Goal: Information Seeking & Learning: Get advice/opinions

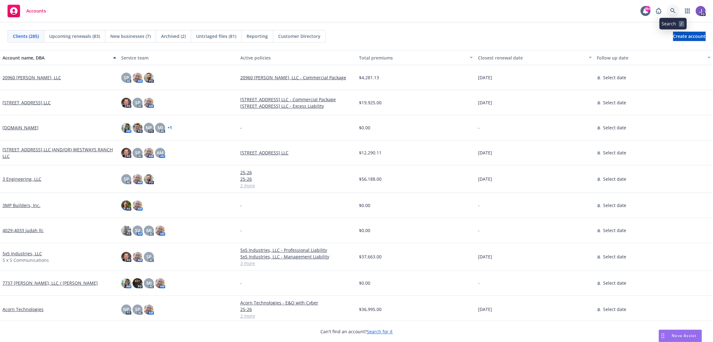
click at [670, 11] on icon at bounding box center [673, 11] width 6 height 6
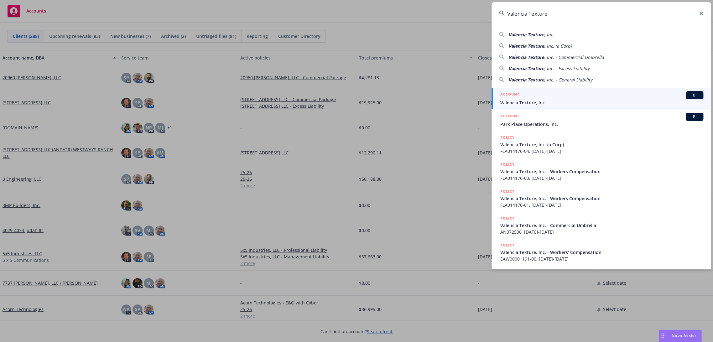
type input "Valencia Texture"
click at [536, 105] on span "Valencia Texture, Inc." at bounding box center [601, 102] width 203 height 7
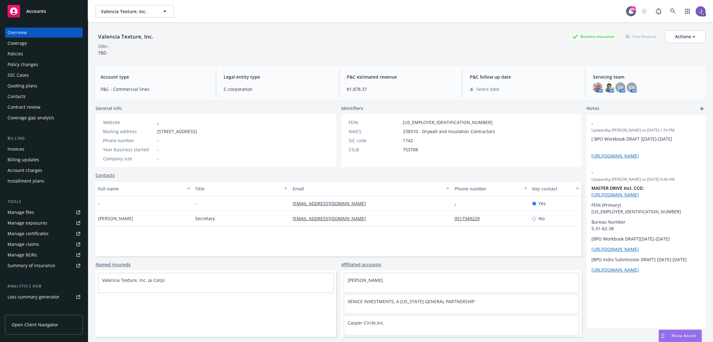
click at [32, 58] on div "Policies" at bounding box center [44, 54] width 73 height 10
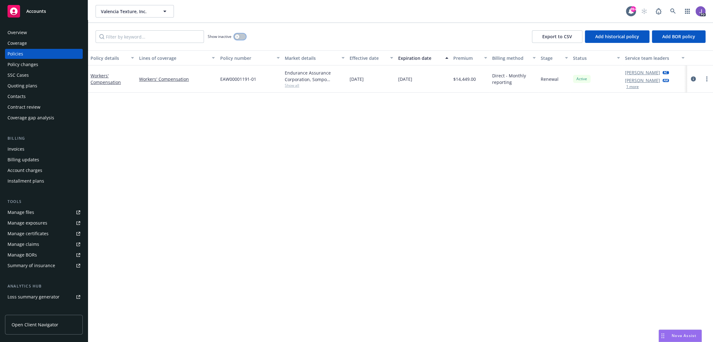
click at [237, 37] on icon "button" at bounding box center [237, 36] width 2 height 2
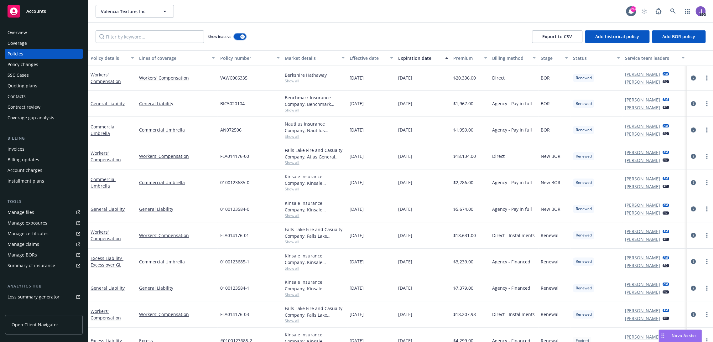
click at [239, 37] on button "button" at bounding box center [240, 37] width 12 height 6
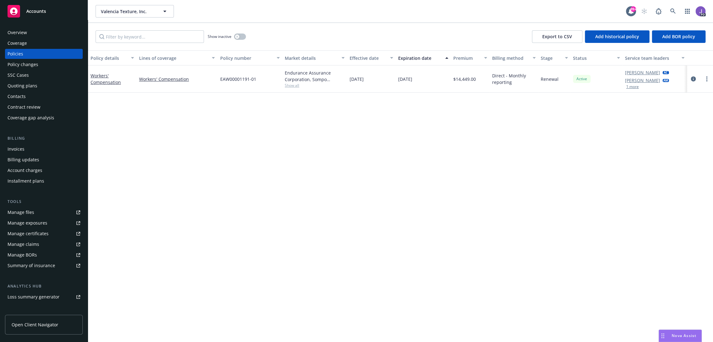
click at [22, 85] on div "Quoting plans" at bounding box center [23, 86] width 30 height 10
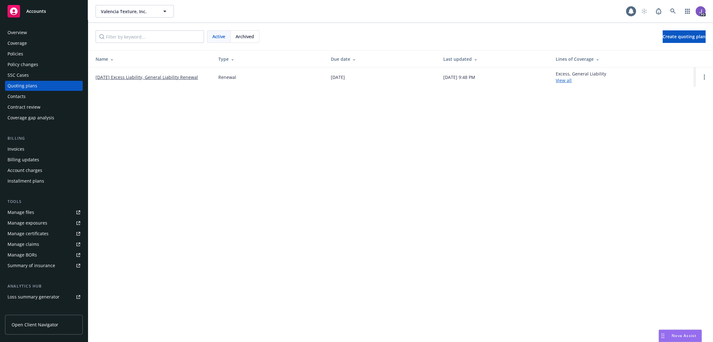
click at [133, 77] on link "08/14/25 Excess Liability, General Liability Renewal" at bounding box center [147, 77] width 102 height 7
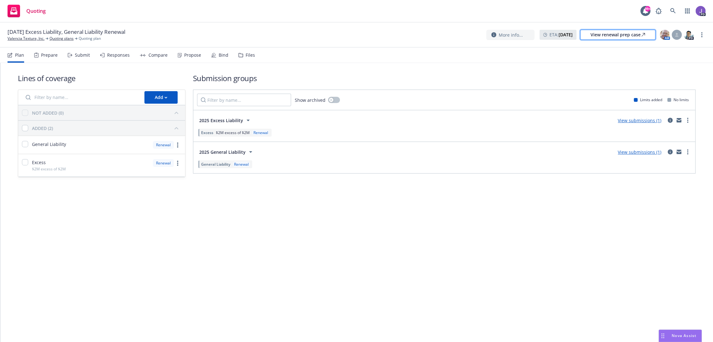
click at [618, 36] on div "View renewal prep case" at bounding box center [617, 34] width 55 height 9
click at [672, 11] on icon at bounding box center [673, 11] width 6 height 6
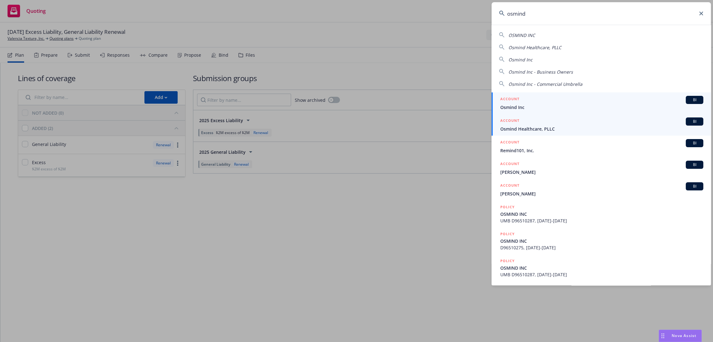
type input "osmind"
click at [540, 119] on div "ACCOUNT BI" at bounding box center [601, 121] width 203 height 8
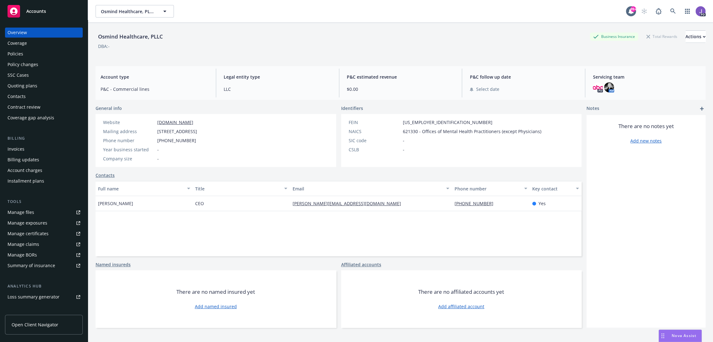
click at [32, 87] on div "Quoting plans" at bounding box center [23, 86] width 30 height 10
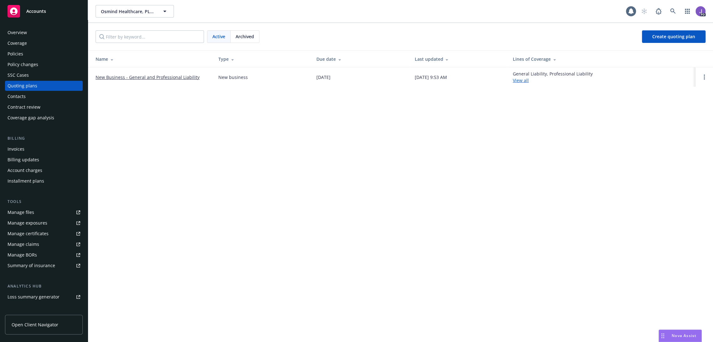
click at [143, 78] on link "New Business - General and Professional Liability" at bounding box center [148, 77] width 104 height 7
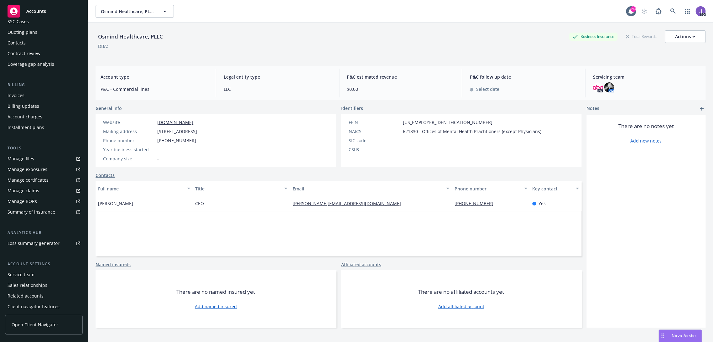
scroll to position [66, 0]
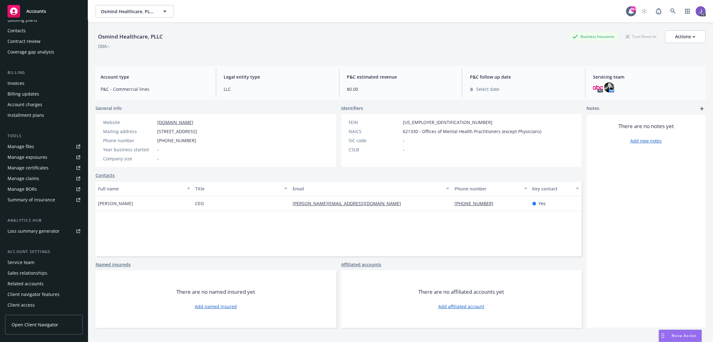
click at [29, 308] on div "Client access" at bounding box center [21, 305] width 27 height 10
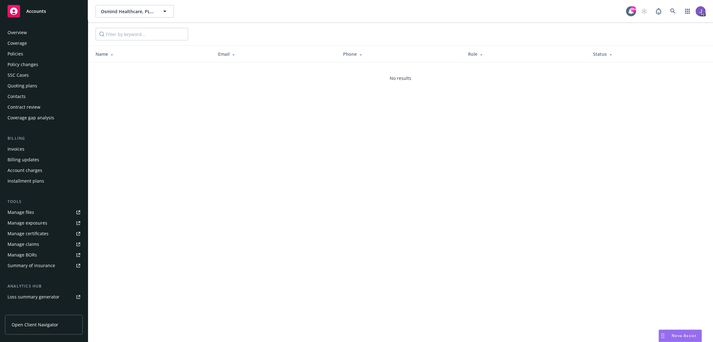
click at [19, 34] on div "Overview" at bounding box center [17, 33] width 19 height 10
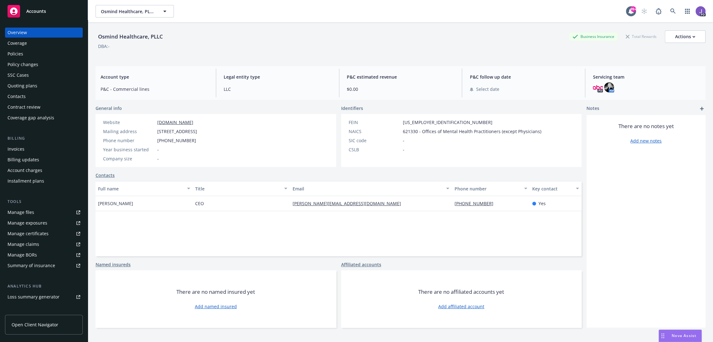
drag, startPoint x: 112, startPoint y: 175, endPoint x: 118, endPoint y: 182, distance: 10.0
click at [111, 175] on link "Contacts" at bounding box center [105, 175] width 19 height 7
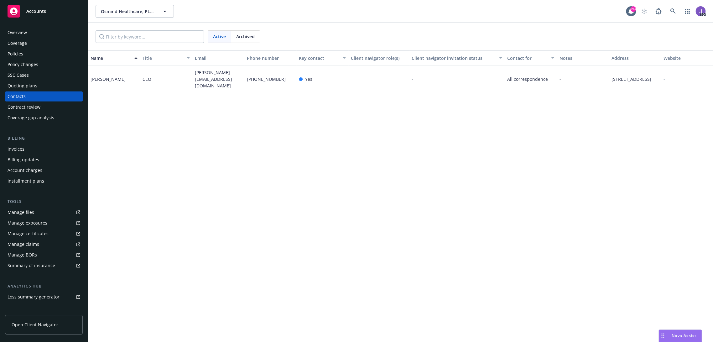
click at [127, 84] on div "Matthew Kannan" at bounding box center [114, 79] width 52 height 28
click at [128, 80] on div "Matthew Kannan" at bounding box center [114, 79] width 52 height 28
click at [575, 77] on div "-" at bounding box center [583, 79] width 52 height 28
click at [626, 77] on span "440 N Barranca Ave, #6960, Covina, CA, 91723, USA" at bounding box center [631, 79] width 40 height 7
click at [122, 12] on span "Osmind Healthcare, PLLC" at bounding box center [128, 11] width 54 height 7
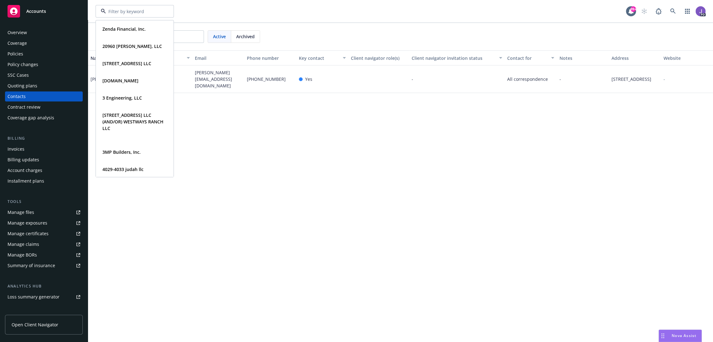
click at [122, 12] on input at bounding box center [133, 11] width 55 height 7
click at [248, 116] on div "Name Title Email Phone number Key contact Client navigator role(s) Client navig…" at bounding box center [400, 196] width 625 height 292
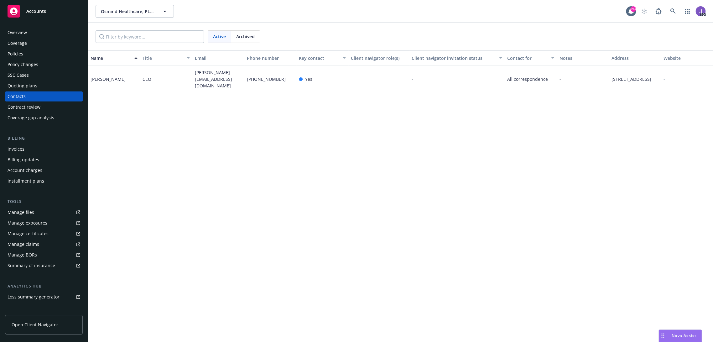
click at [128, 79] on div "Matthew Kannan" at bounding box center [114, 79] width 52 height 28
click at [29, 96] on div "Contacts" at bounding box center [44, 96] width 73 height 10
click at [28, 29] on div "Overview" at bounding box center [44, 33] width 73 height 10
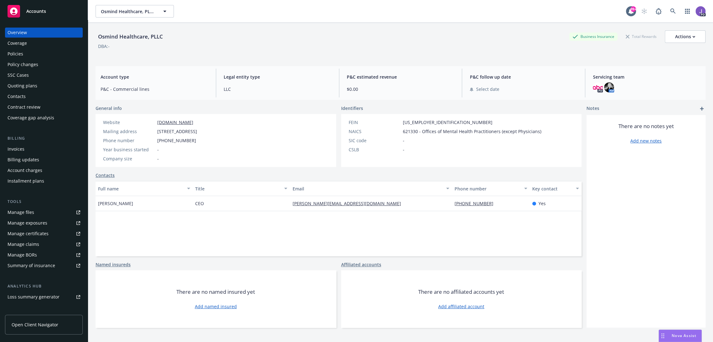
scroll to position [66, 0]
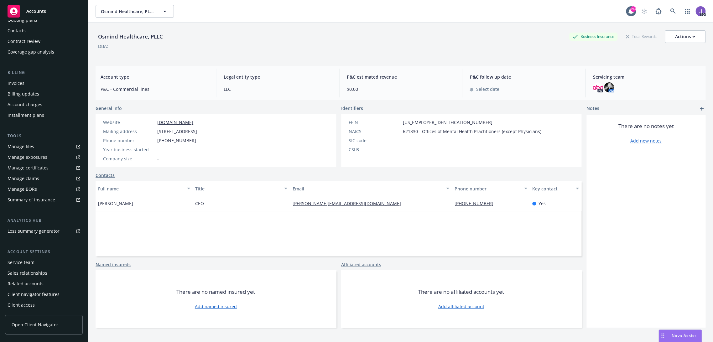
click at [37, 320] on link "Open Client Navigator" at bounding box center [44, 325] width 78 height 20
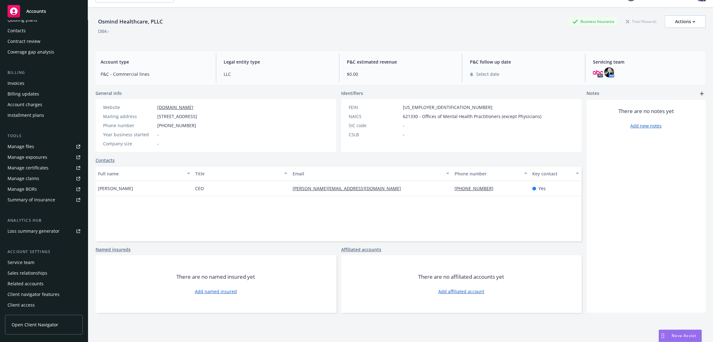
scroll to position [23, 0]
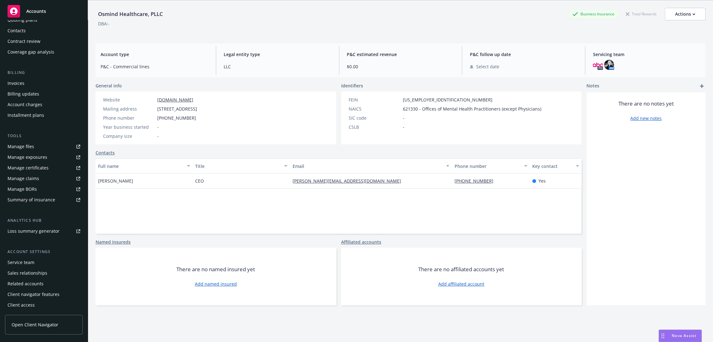
click at [109, 149] on link "Contacts" at bounding box center [105, 152] width 19 height 7
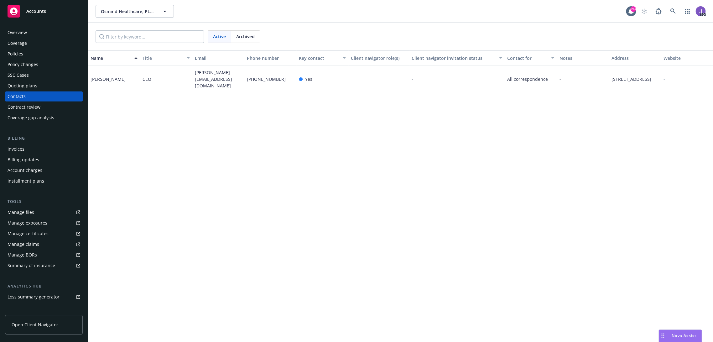
click at [303, 79] on div "Yes" at bounding box center [305, 79] width 13 height 7
click at [672, 9] on link at bounding box center [673, 11] width 13 height 13
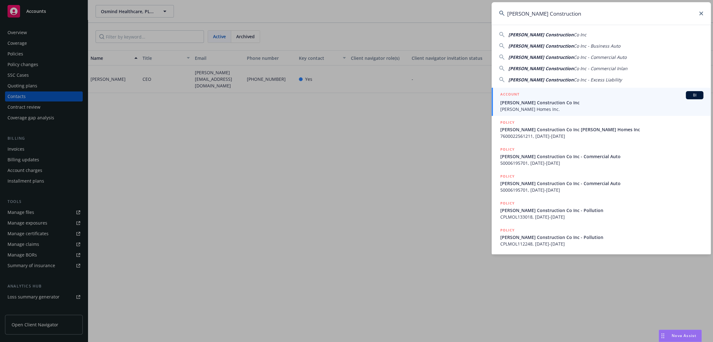
type input "Williamson Construction"
click at [525, 105] on span "Williamson Construction Co Inc" at bounding box center [601, 102] width 203 height 7
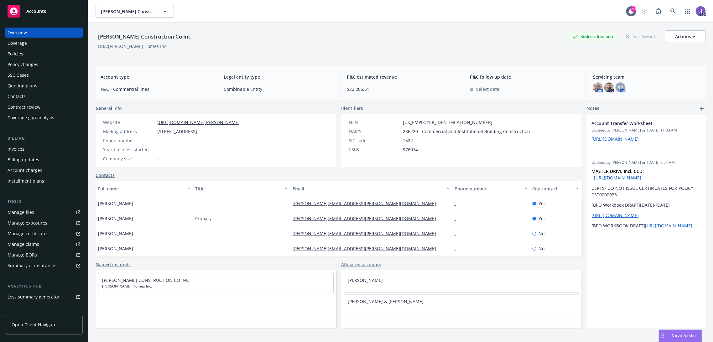
click at [25, 150] on div "Invoices" at bounding box center [44, 149] width 73 height 10
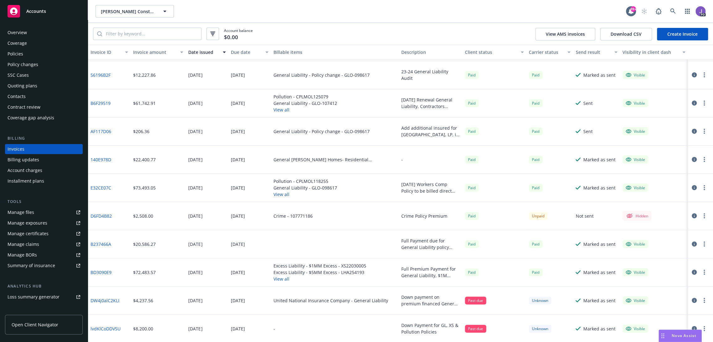
scroll to position [35, 0]
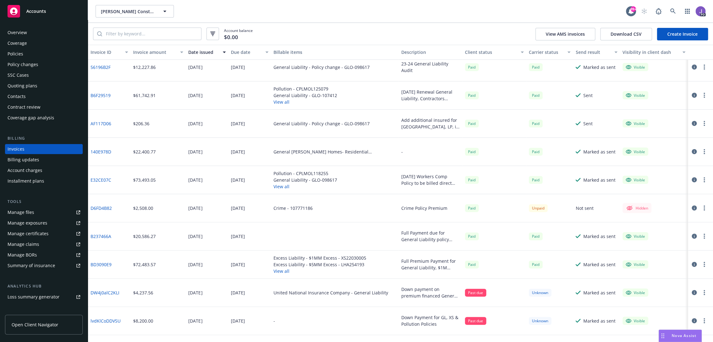
click at [20, 44] on div "Coverage" at bounding box center [17, 43] width 19 height 10
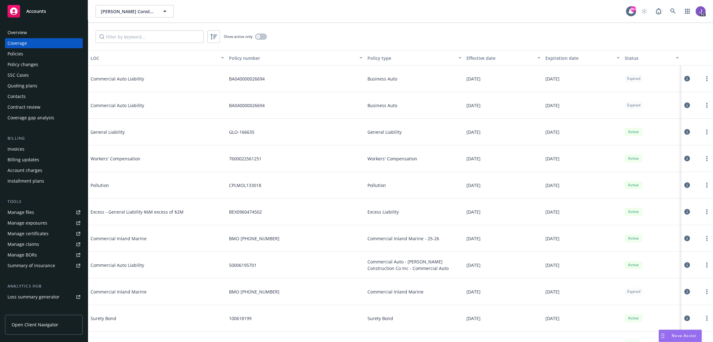
click at [29, 34] on div "Overview" at bounding box center [44, 33] width 73 height 10
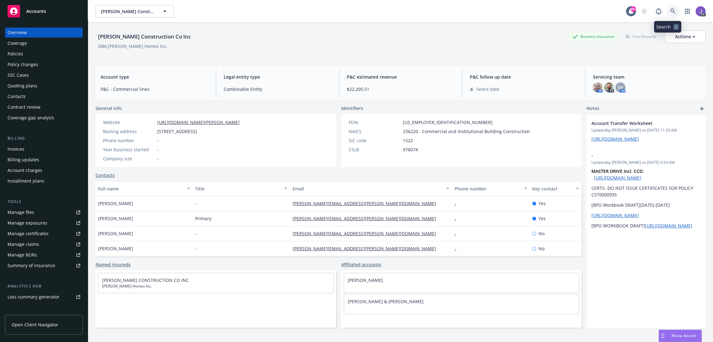
click at [670, 12] on icon at bounding box center [673, 11] width 6 height 6
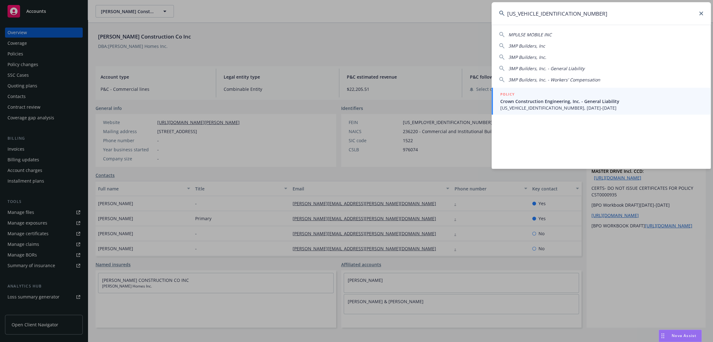
type input "MP000401710049800"
drag, startPoint x: 524, startPoint y: 102, endPoint x: 517, endPoint y: 105, distance: 7.5
click at [524, 103] on span "Crown Construction Engineering, Inc. - General Liability" at bounding box center [601, 101] width 203 height 7
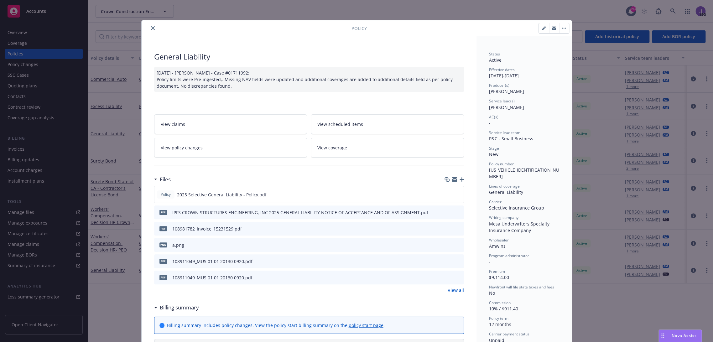
click at [151, 27] on icon "close" at bounding box center [153, 28] width 4 height 4
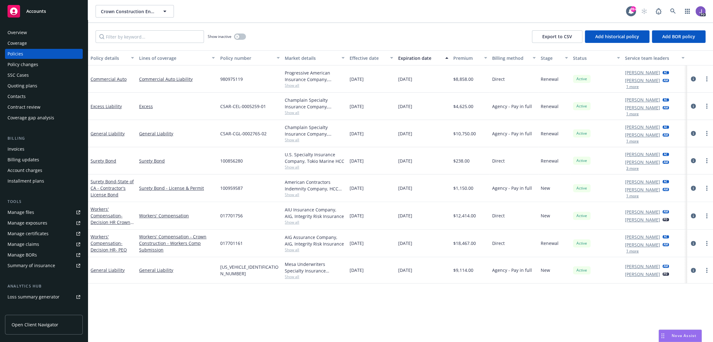
click at [26, 150] on div "Invoices" at bounding box center [44, 149] width 73 height 10
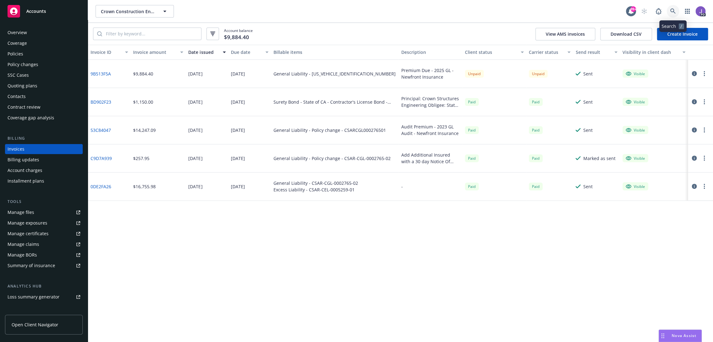
click at [676, 13] on link at bounding box center [673, 11] width 13 height 13
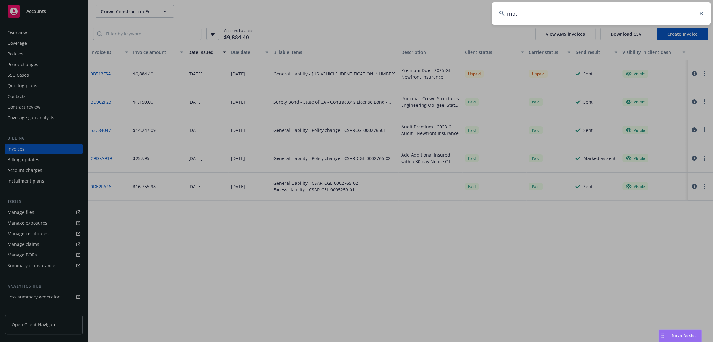
type input "mott"
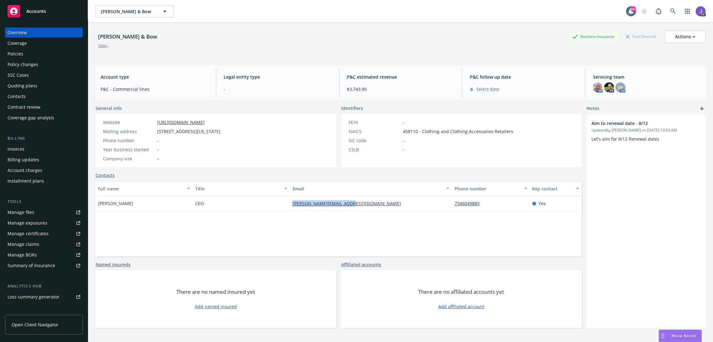
drag, startPoint x: 364, startPoint y: 205, endPoint x: 288, endPoint y: 206, distance: 75.8
click at [290, 206] on div "alejandro@mottandbow.com" at bounding box center [371, 203] width 162 height 15
copy link "alejandro@mottandbow.com"
click at [17, 52] on div "Policies" at bounding box center [16, 54] width 16 height 10
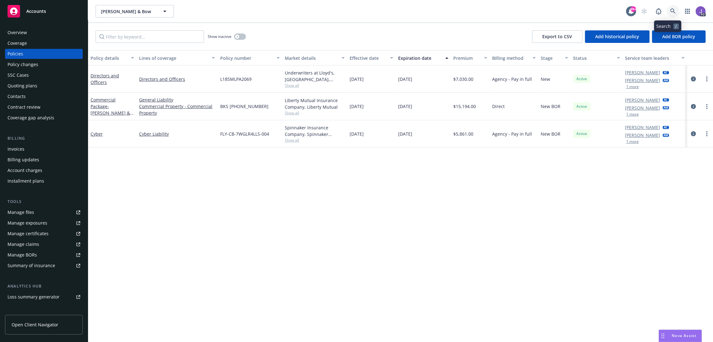
click at [672, 9] on link at bounding box center [673, 11] width 13 height 13
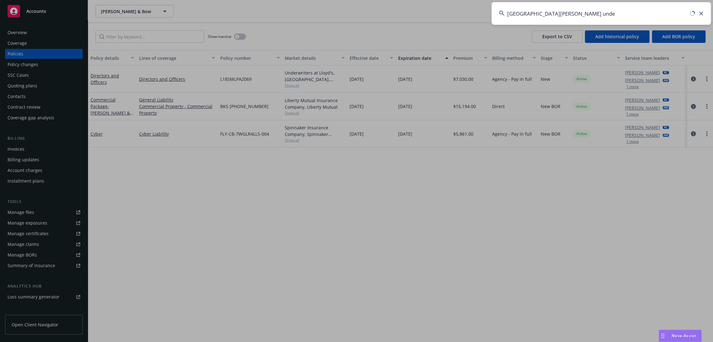
type input "santa cruz under"
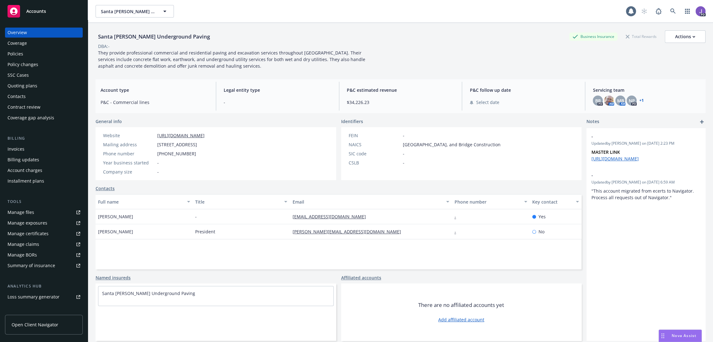
click at [28, 56] on div "Policies" at bounding box center [44, 54] width 73 height 10
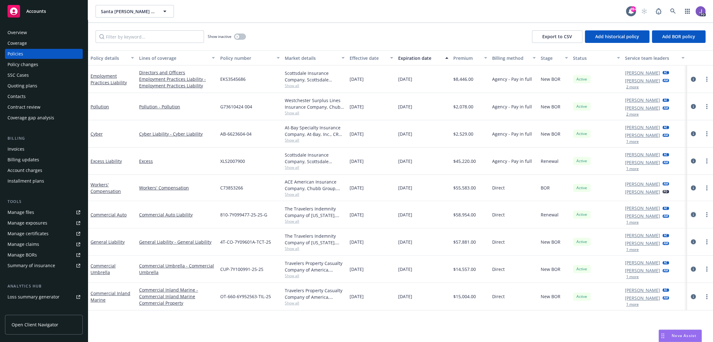
click at [691, 213] on icon "circleInformation" at bounding box center [693, 214] width 5 height 5
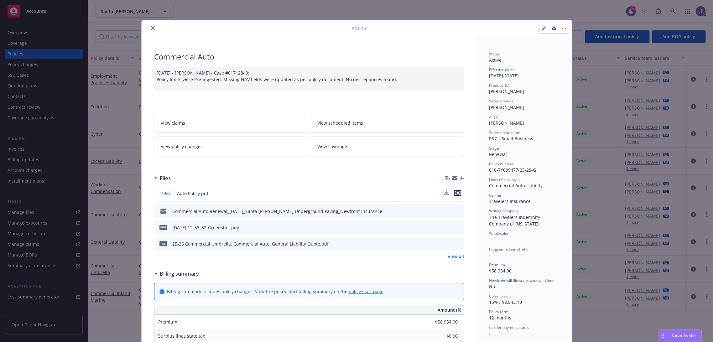
click at [455, 192] on icon "preview file" at bounding box center [458, 193] width 6 height 4
drag, startPoint x: 149, startPoint y: 28, endPoint x: 153, endPoint y: 34, distance: 7.6
click at [151, 28] on icon "close" at bounding box center [153, 28] width 4 height 4
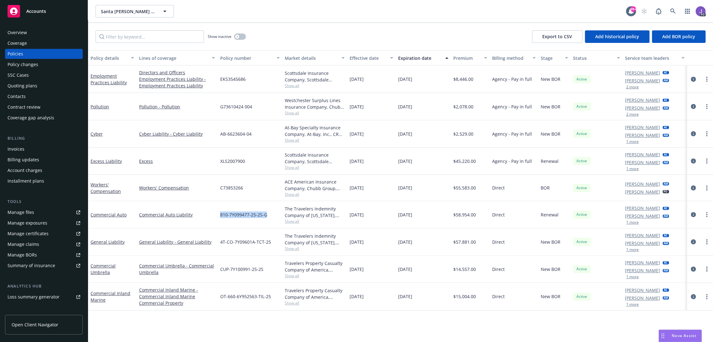
drag, startPoint x: 268, startPoint y: 214, endPoint x: 217, endPoint y: 214, distance: 50.7
click at [217, 214] on div "810-7Y099477-25-2S-G" at bounding box center [249, 214] width 65 height 27
copy span "810-7Y099477-25-2S-G"
click at [224, 223] on div "810-7Y099477-25-2S-G" at bounding box center [249, 214] width 65 height 27
click at [217, 215] on div "810-7Y099477-25-2S-G" at bounding box center [249, 214] width 65 height 27
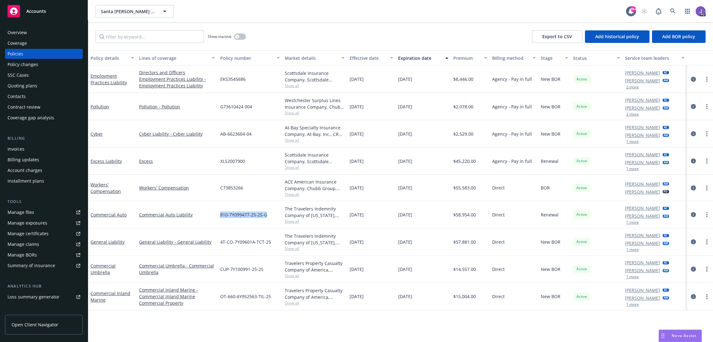
drag, startPoint x: 218, startPoint y: 213, endPoint x: 266, endPoint y: 215, distance: 48.0
click at [266, 215] on div "810-7Y099477-25-2S-G" at bounding box center [249, 214] width 65 height 27
copy span "810-7Y099477-25-2S-G"
click at [670, 11] on icon at bounding box center [673, 11] width 6 height 6
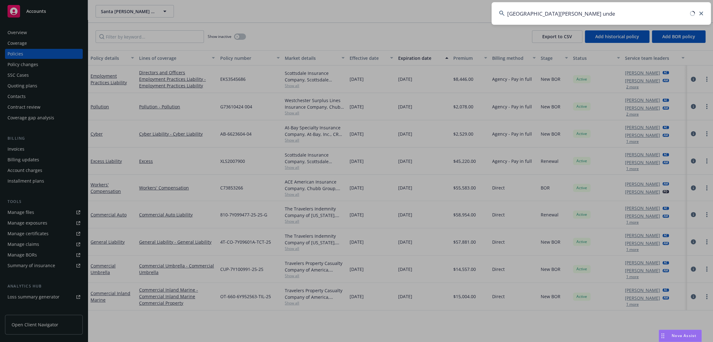
type input "santa cruz under"
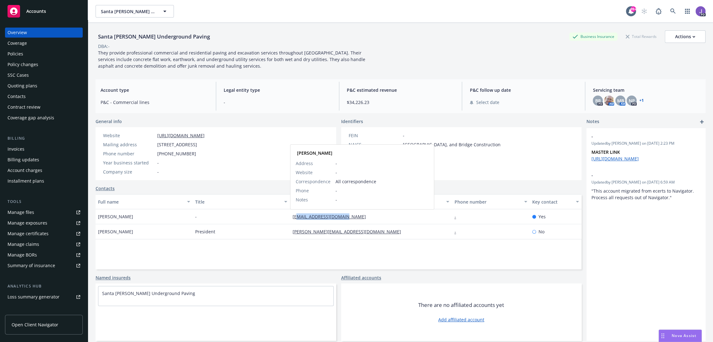
drag, startPoint x: 318, startPoint y: 216, endPoint x: 294, endPoint y: 217, distance: 24.2
click at [294, 217] on div "sibyll@santacruzup.com Sibyll Olson Address - Website - Correspondence All corr…" at bounding box center [371, 216] width 162 height 15
click at [309, 45] on div "DBA: -" at bounding box center [401, 46] width 610 height 7
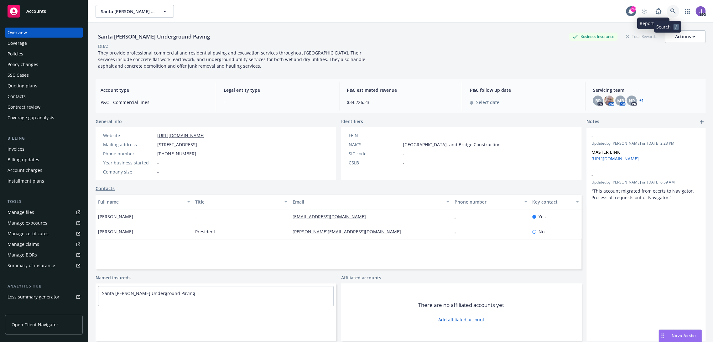
click at [670, 9] on icon at bounding box center [673, 11] width 6 height 6
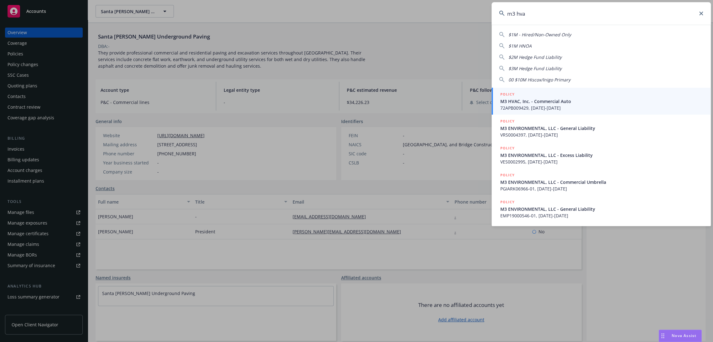
type input "m3 hvac"
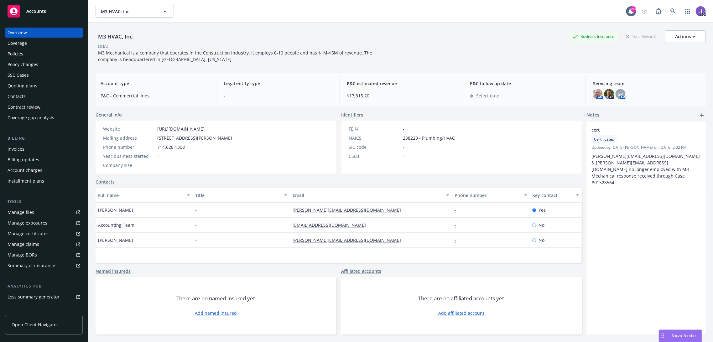
click at [23, 86] on div "Quoting plans" at bounding box center [23, 86] width 30 height 10
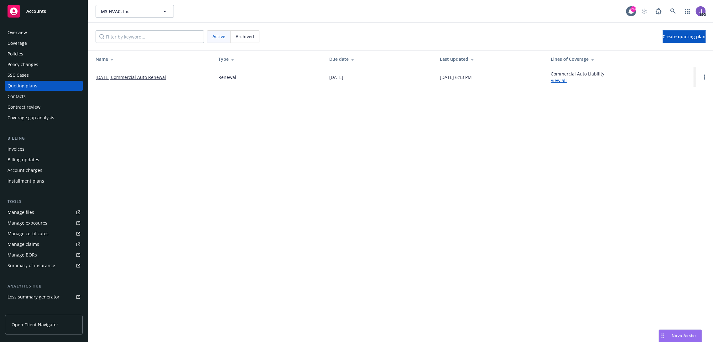
click at [127, 77] on link "08/15/25 Commercial Auto Renewal" at bounding box center [131, 77] width 70 height 7
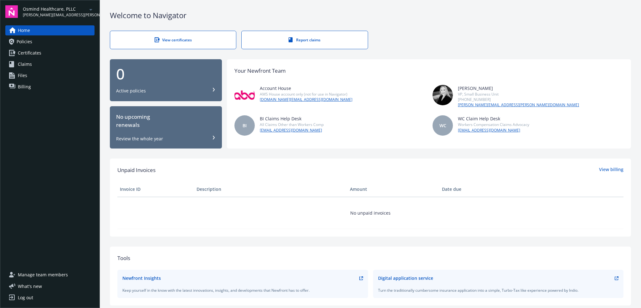
click at [57, 275] on span "Manage team members" at bounding box center [43, 275] width 50 height 10
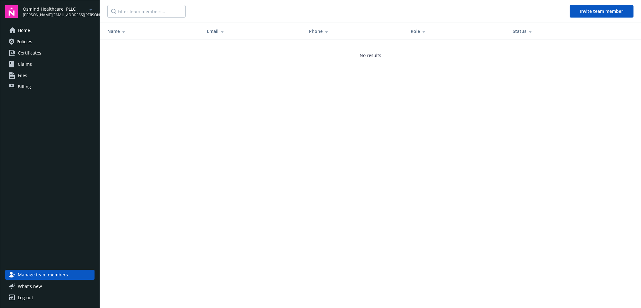
click at [36, 28] on link "Home" at bounding box center [49, 30] width 89 height 10
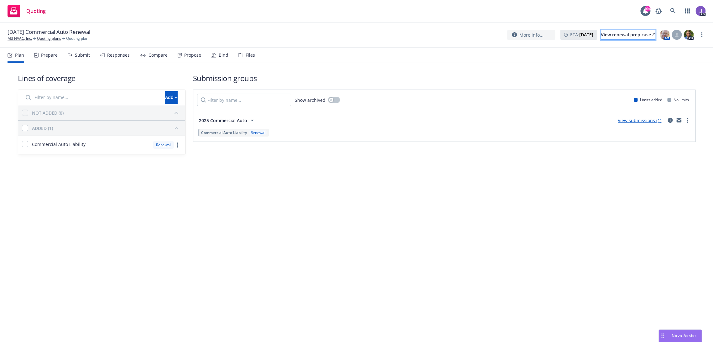
click at [643, 32] on div "View renewal prep case" at bounding box center [628, 34] width 55 height 9
click at [19, 37] on link "M3 HVAC, Inc." at bounding box center [20, 39] width 24 height 6
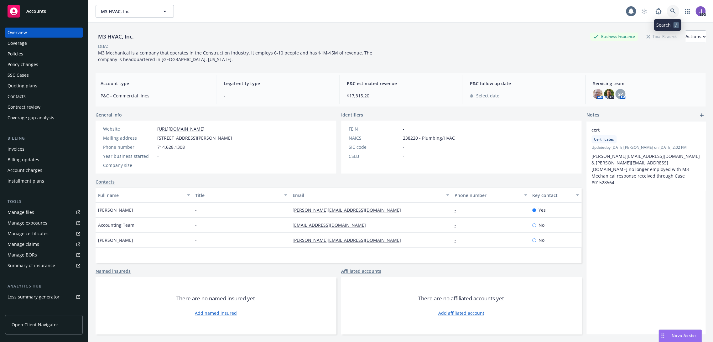
click at [670, 10] on icon at bounding box center [673, 11] width 6 height 6
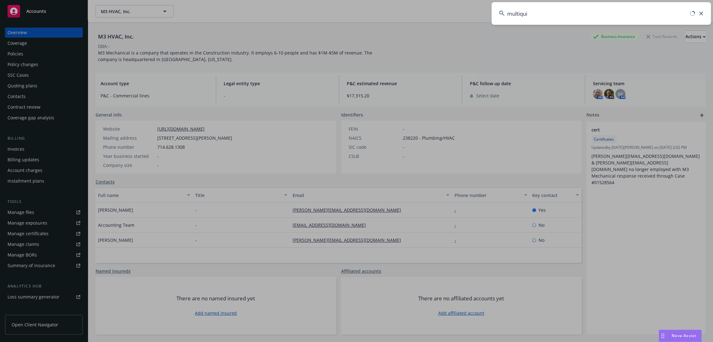
type input "multiquip"
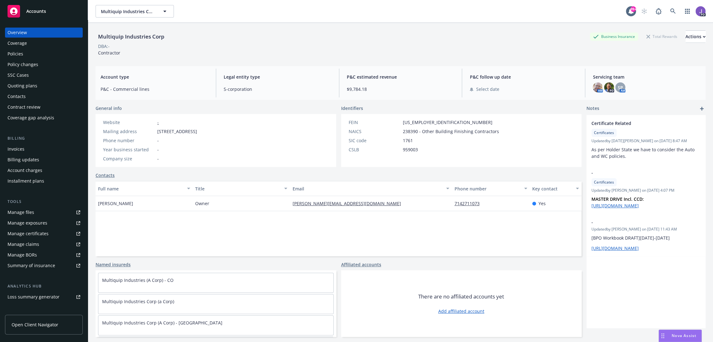
click at [28, 54] on div "Policies" at bounding box center [44, 54] width 73 height 10
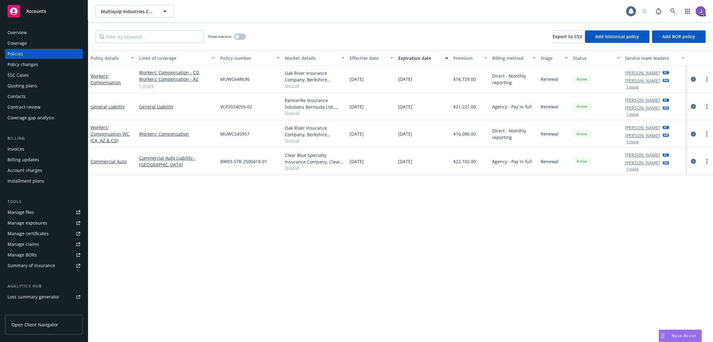
click at [31, 90] on div "Quoting plans" at bounding box center [23, 86] width 30 height 10
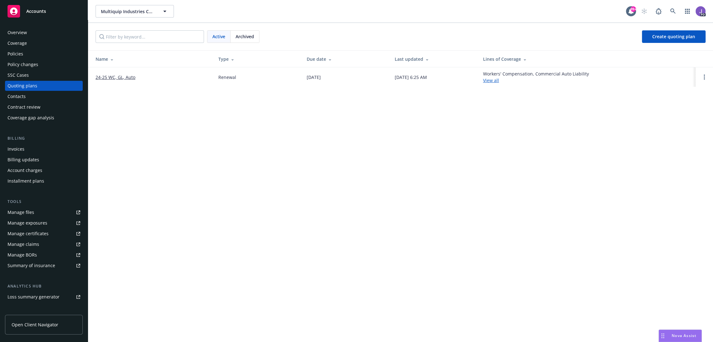
click at [126, 77] on link "24-25 WC, GL, Auto" at bounding box center [116, 77] width 40 height 7
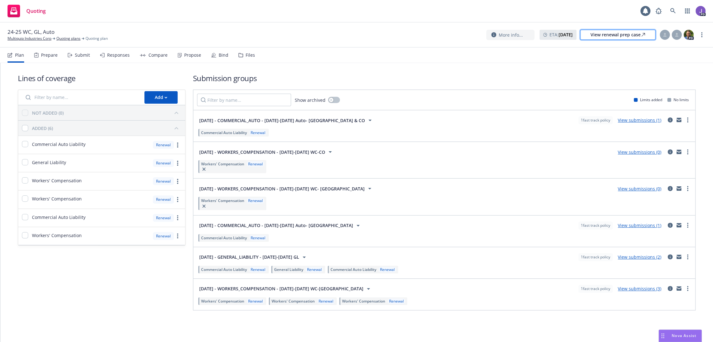
click at [636, 36] on div "View renewal prep case" at bounding box center [617, 34] width 55 height 9
click at [670, 10] on icon at bounding box center [672, 10] width 5 height 5
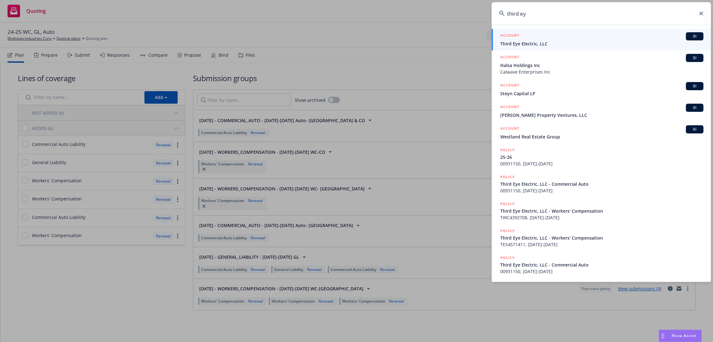
type input "third eye"
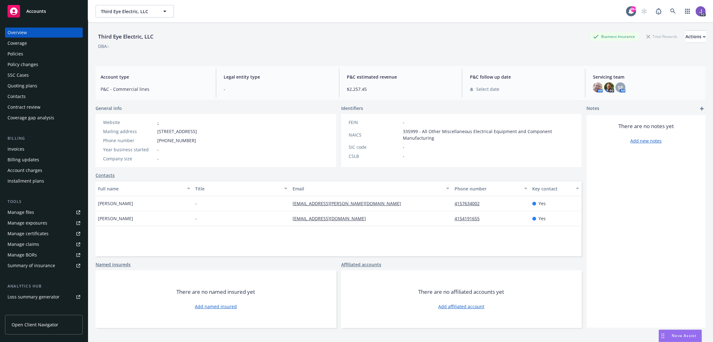
click at [23, 52] on div "Policies" at bounding box center [44, 54] width 73 height 10
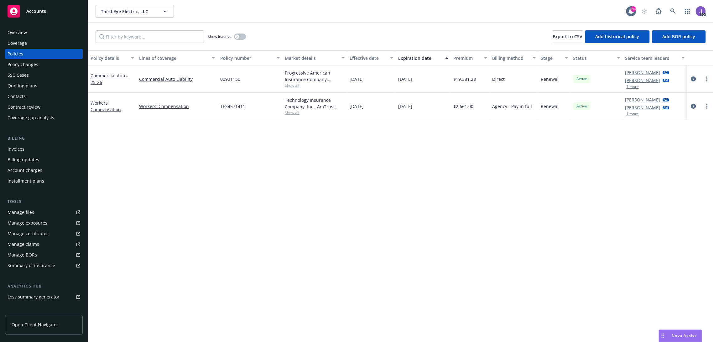
click at [39, 35] on div "Overview" at bounding box center [44, 33] width 73 height 10
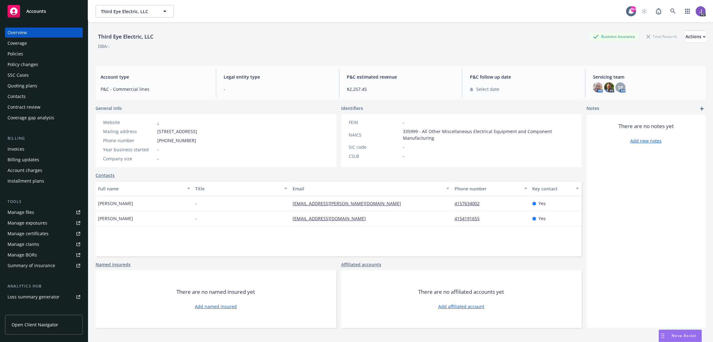
drag, startPoint x: 367, startPoint y: 217, endPoint x: 283, endPoint y: 222, distance: 84.4
click at [283, 222] on div "Beth Hughes - mrsparkyhr_nb@mistersparky.com 4154191655 Yes" at bounding box center [339, 218] width 486 height 15
copy div "mrsparkyhr_nb@mistersparky.com"
click at [345, 239] on div "Full name Title Email Phone number Key contact mitra golabchi - mitra.golabchi@…" at bounding box center [339, 218] width 486 height 75
drag, startPoint x: 369, startPoint y: 218, endPoint x: 292, endPoint y: 220, distance: 77.1
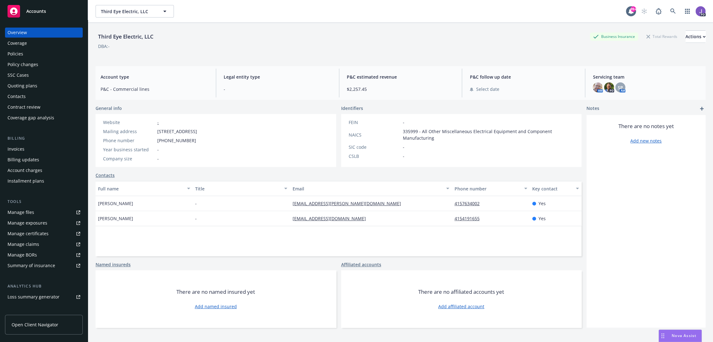
click at [292, 220] on div "mrsparkyhr_nb@mistersparky.com" at bounding box center [371, 218] width 162 height 15
copy link "mrsparkyhr_nb@mistersparky.com"
click at [670, 9] on icon at bounding box center [673, 11] width 6 height 6
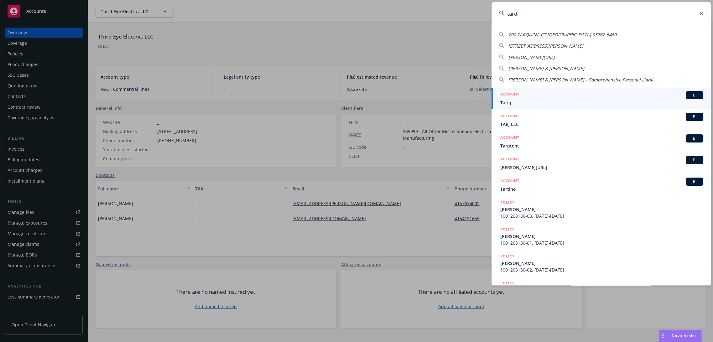
type input "tardio"
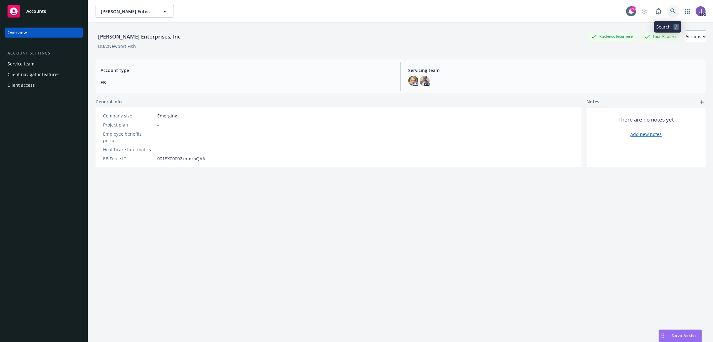
click at [670, 11] on icon at bounding box center [673, 11] width 6 height 6
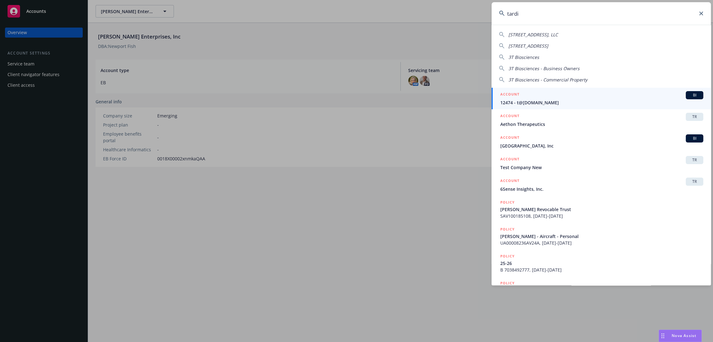
type input "tardio"
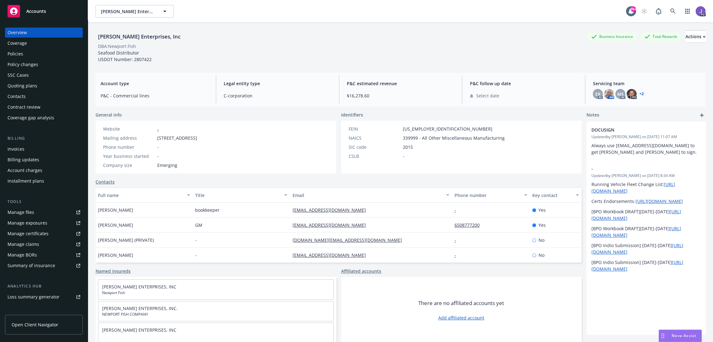
click at [39, 56] on div "Policies" at bounding box center [44, 54] width 73 height 10
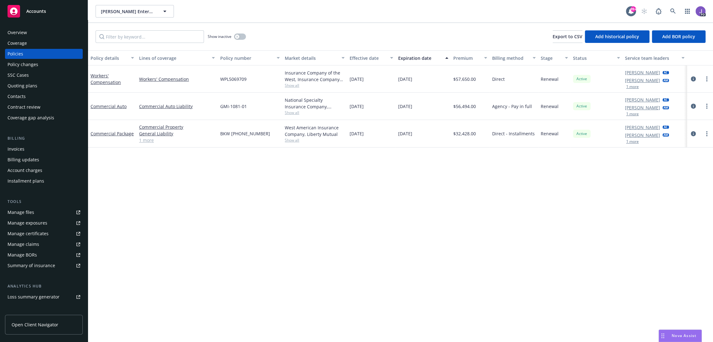
click at [286, 113] on span "Show all" at bounding box center [315, 112] width 60 height 5
drag, startPoint x: 252, startPoint y: 108, endPoint x: 219, endPoint y: 106, distance: 33.3
click at [219, 106] on div "GMI-1081-01" at bounding box center [249, 106] width 65 height 27
copy span "GMI-1081-01"
click at [307, 242] on div "Policy details Lines of coverage Policy number Market details Effective date Ex…" at bounding box center [400, 196] width 625 height 292
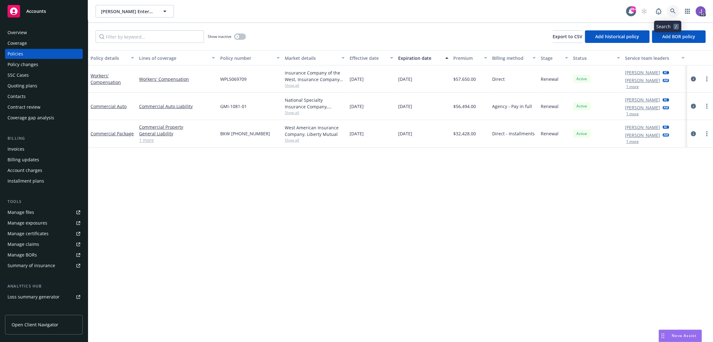
click at [670, 10] on icon at bounding box center [673, 11] width 6 height 6
click at [25, 148] on div "Invoices" at bounding box center [44, 149] width 73 height 10
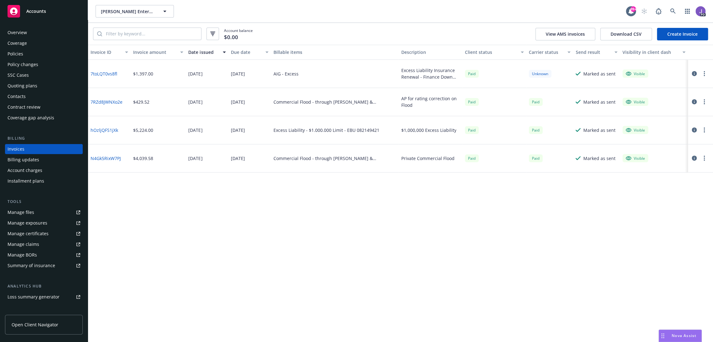
click at [17, 32] on div "Overview" at bounding box center [17, 33] width 19 height 10
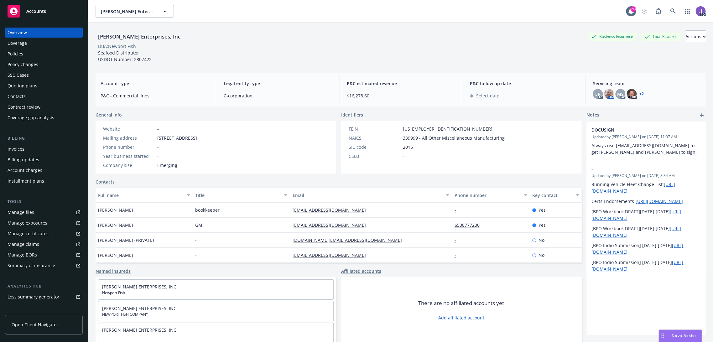
click at [20, 52] on div "Policies" at bounding box center [16, 54] width 16 height 10
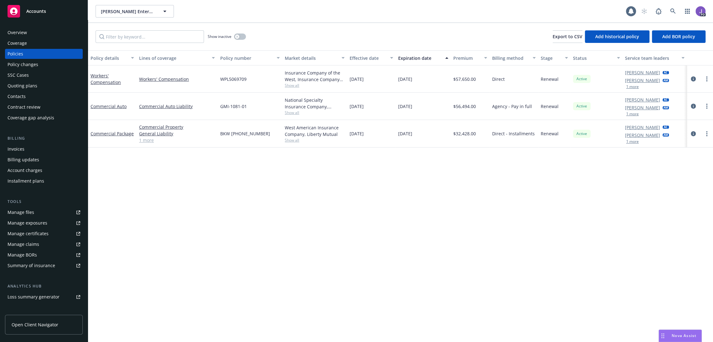
click at [197, 229] on div "Policy details Lines of coverage Policy number Market details Effective date Ex…" at bounding box center [400, 196] width 625 height 292
click at [24, 87] on div "Quoting plans" at bounding box center [23, 86] width 30 height 10
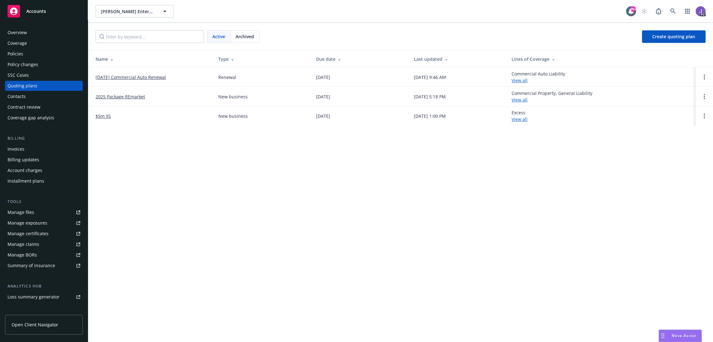
click at [132, 75] on link "[DATE] Commercial Auto Renewal" at bounding box center [131, 77] width 70 height 7
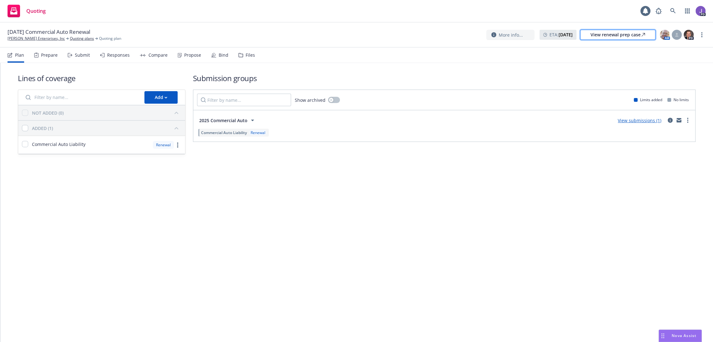
click at [596, 34] on div "View renewal prep case" at bounding box center [617, 34] width 55 height 9
